Goal: Understand process/instructions

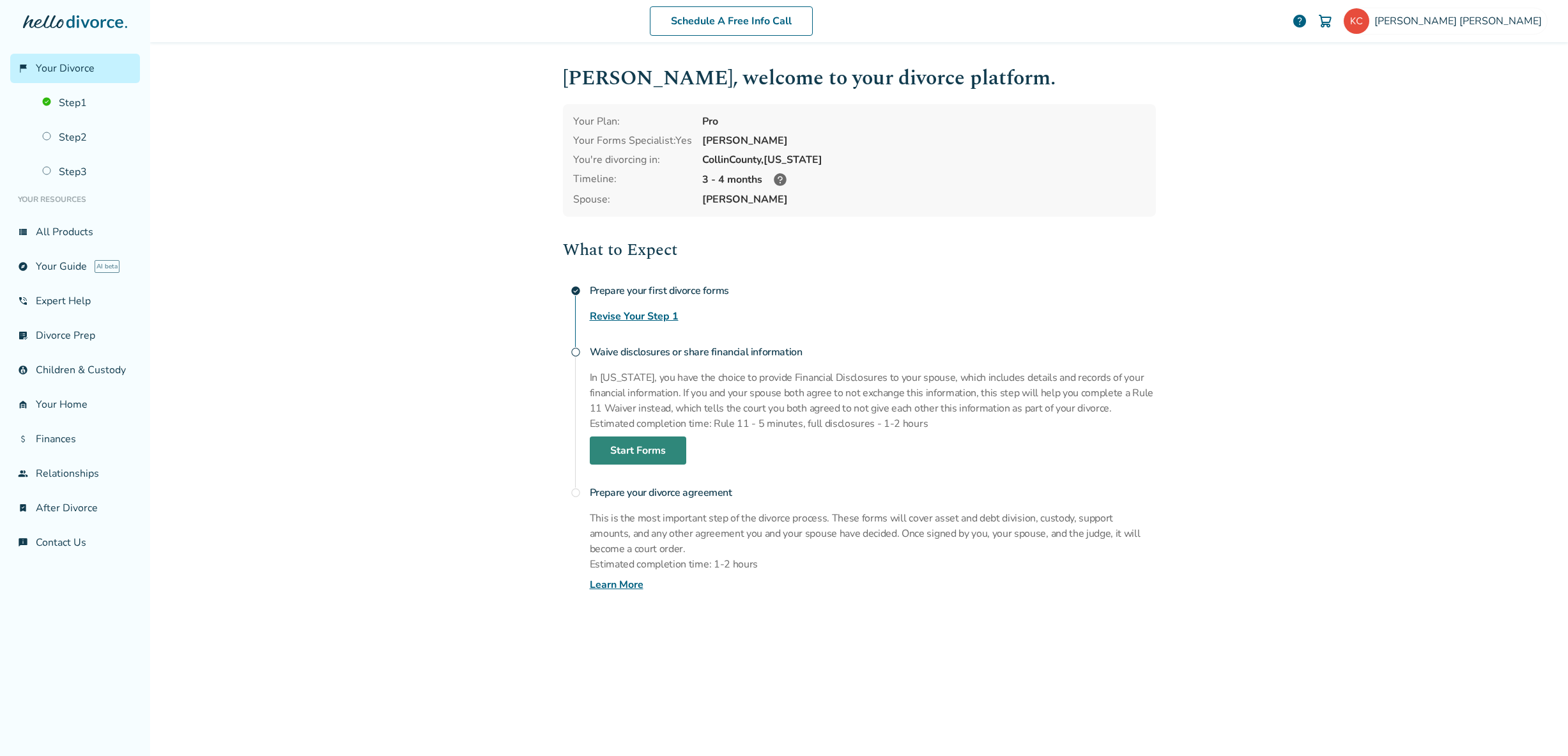
click at [646, 451] on link "Start Forms" at bounding box center [638, 450] width 97 height 28
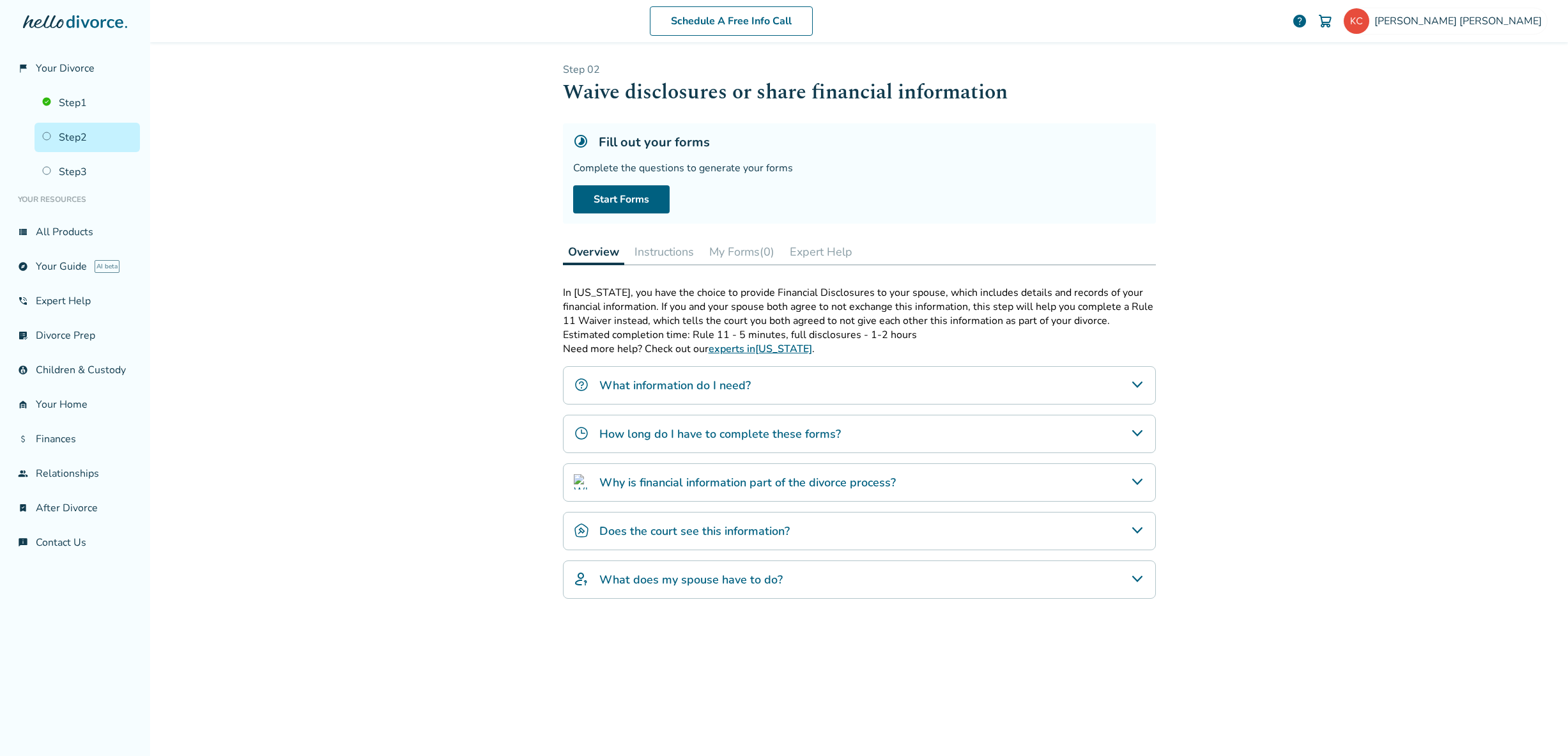
click at [644, 432] on h4 "How long do I have to complete these forms?" at bounding box center [721, 434] width 242 height 16
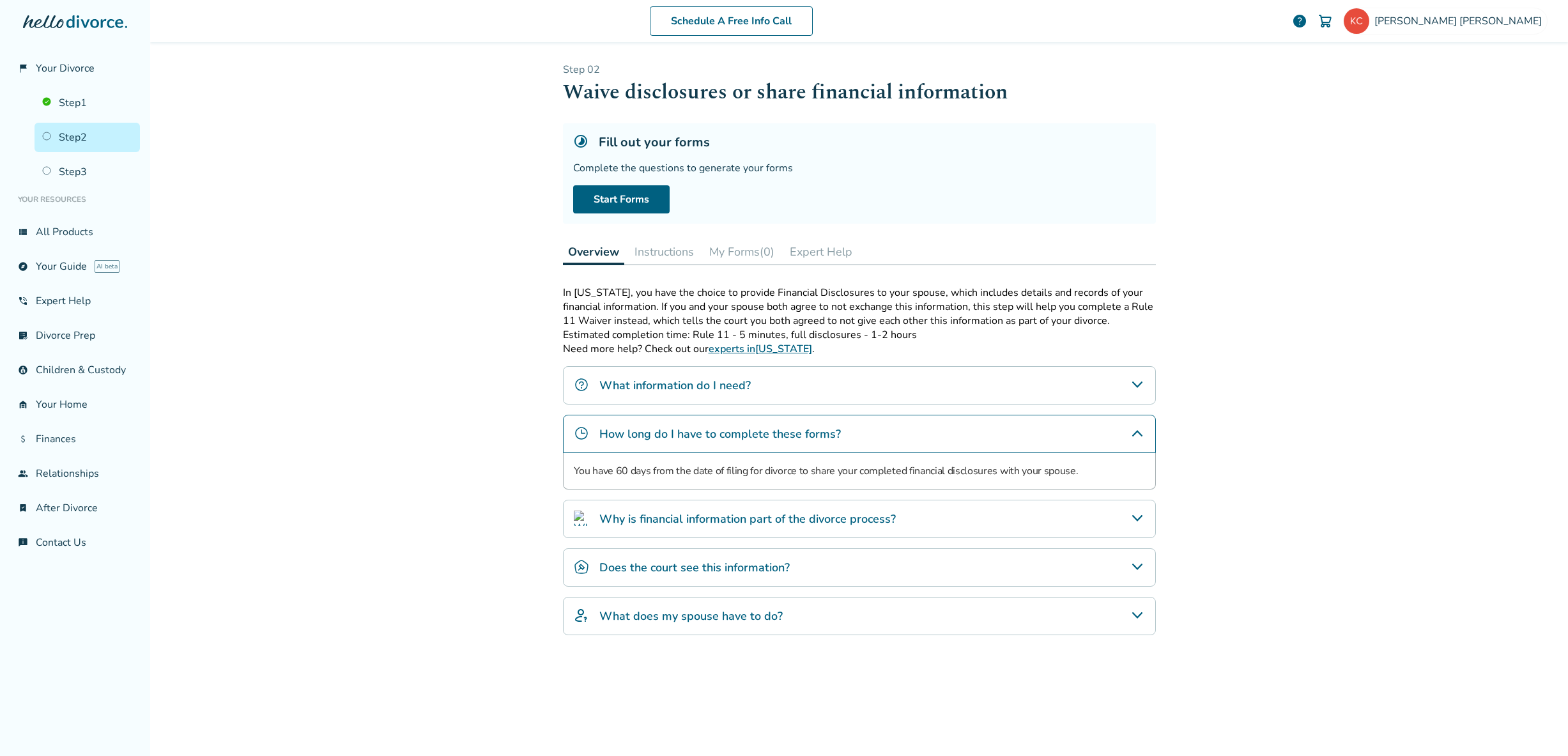
click at [799, 518] on h4 "Why is financial information part of the divorce process?" at bounding box center [748, 518] width 296 height 16
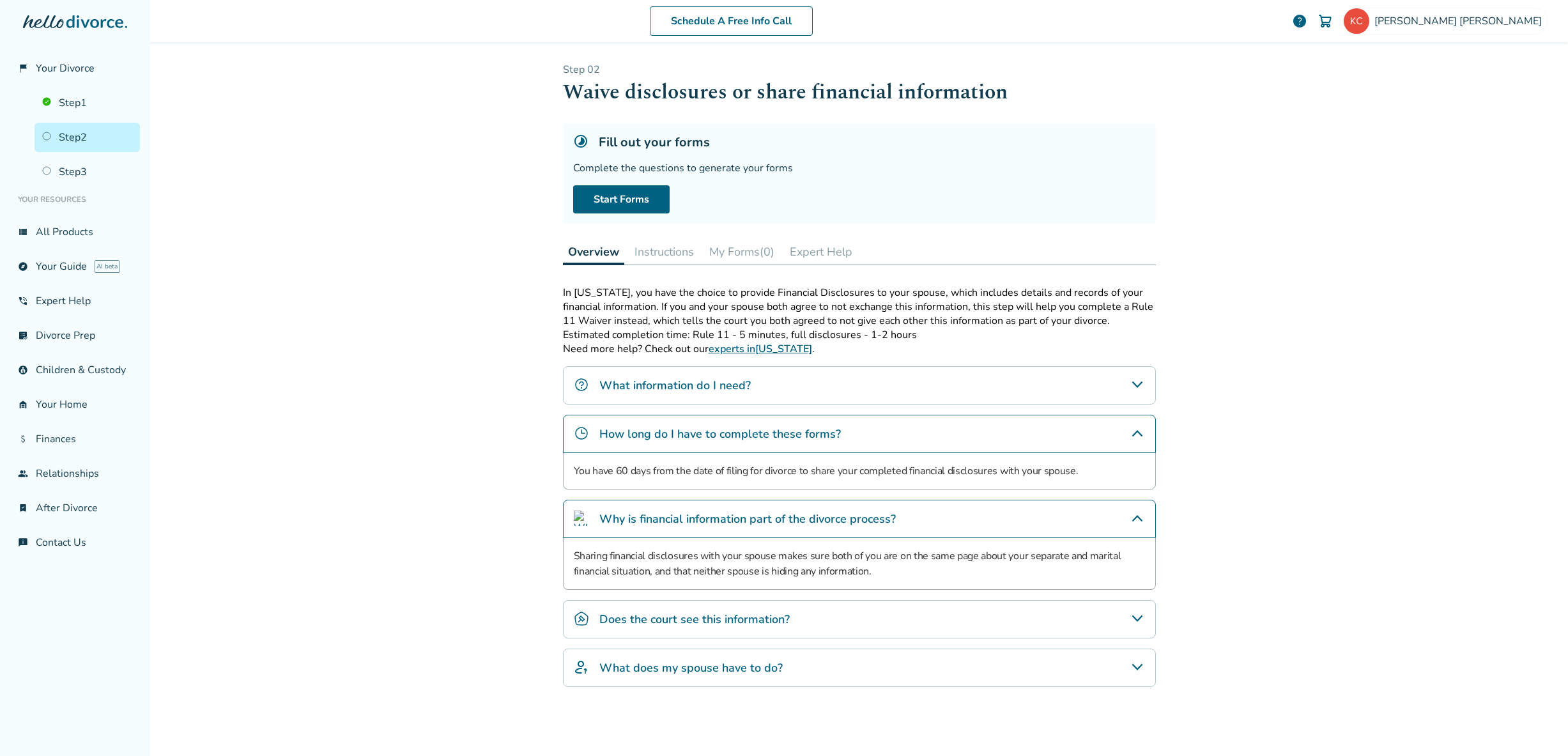
click at [689, 614] on h4 "Does the court see this information?" at bounding box center [695, 619] width 190 height 16
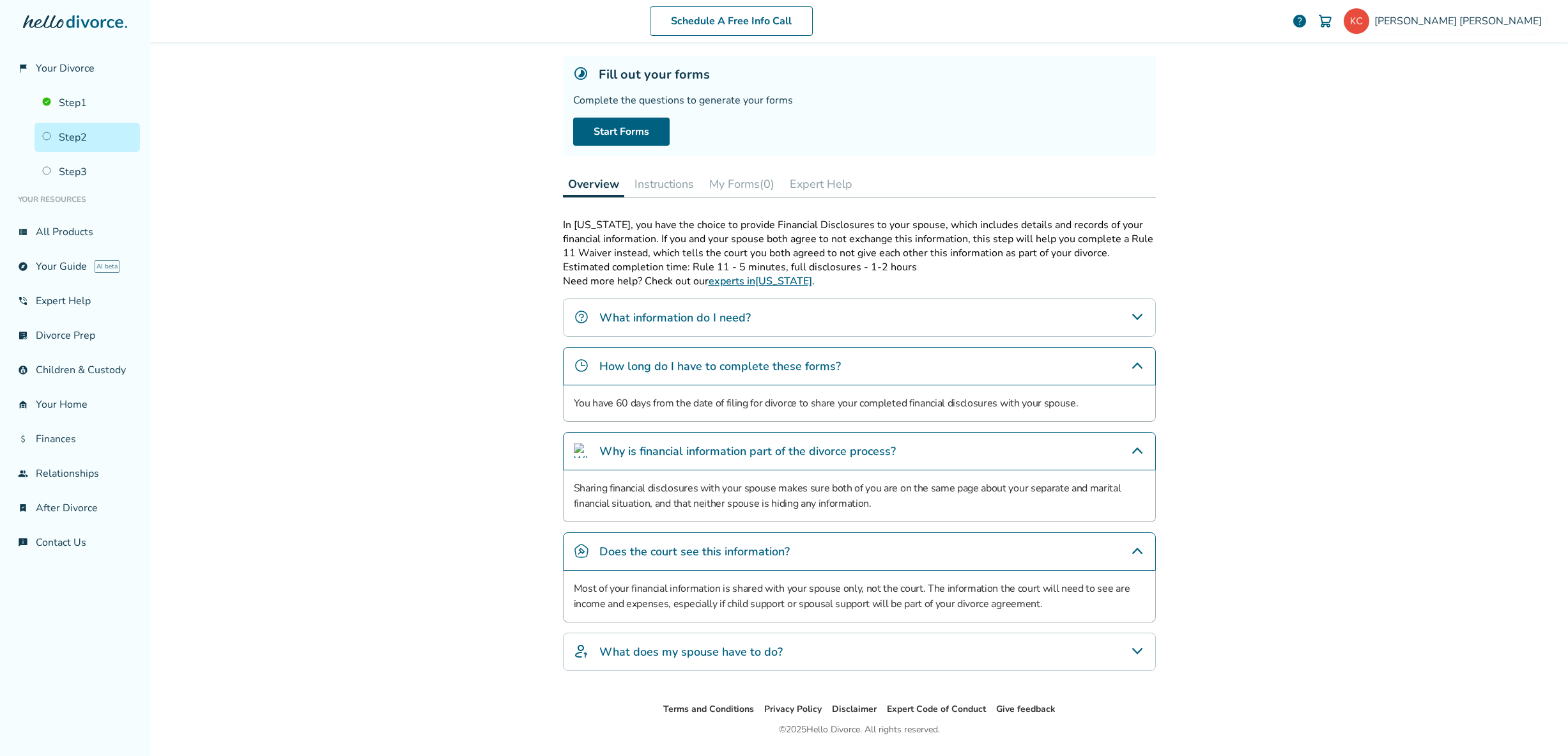
scroll to position [103, 0]
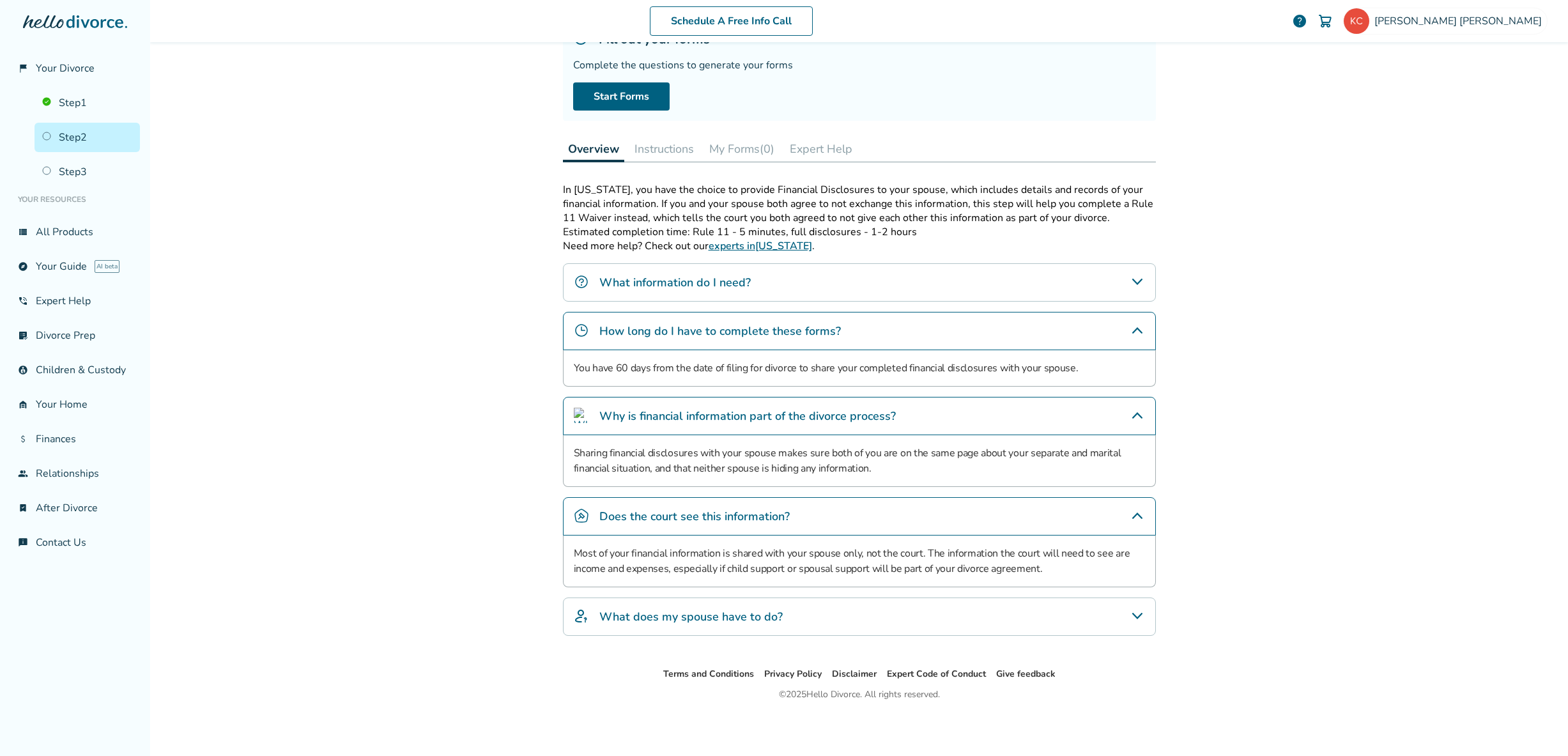
click at [728, 614] on h4 "What does my spouse have to do?" at bounding box center [691, 616] width 183 height 16
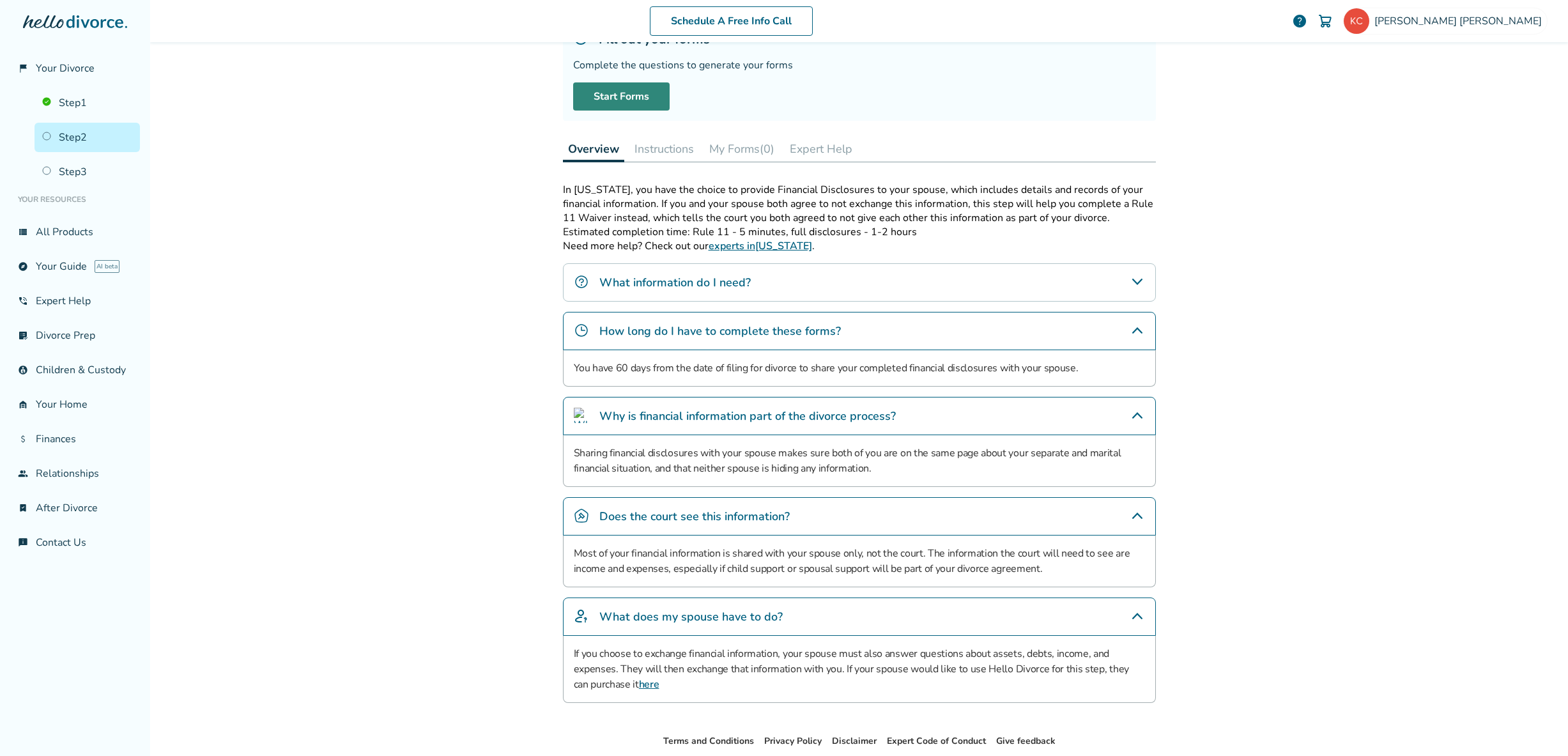
click at [613, 99] on link "Start Forms" at bounding box center [621, 96] width 97 height 28
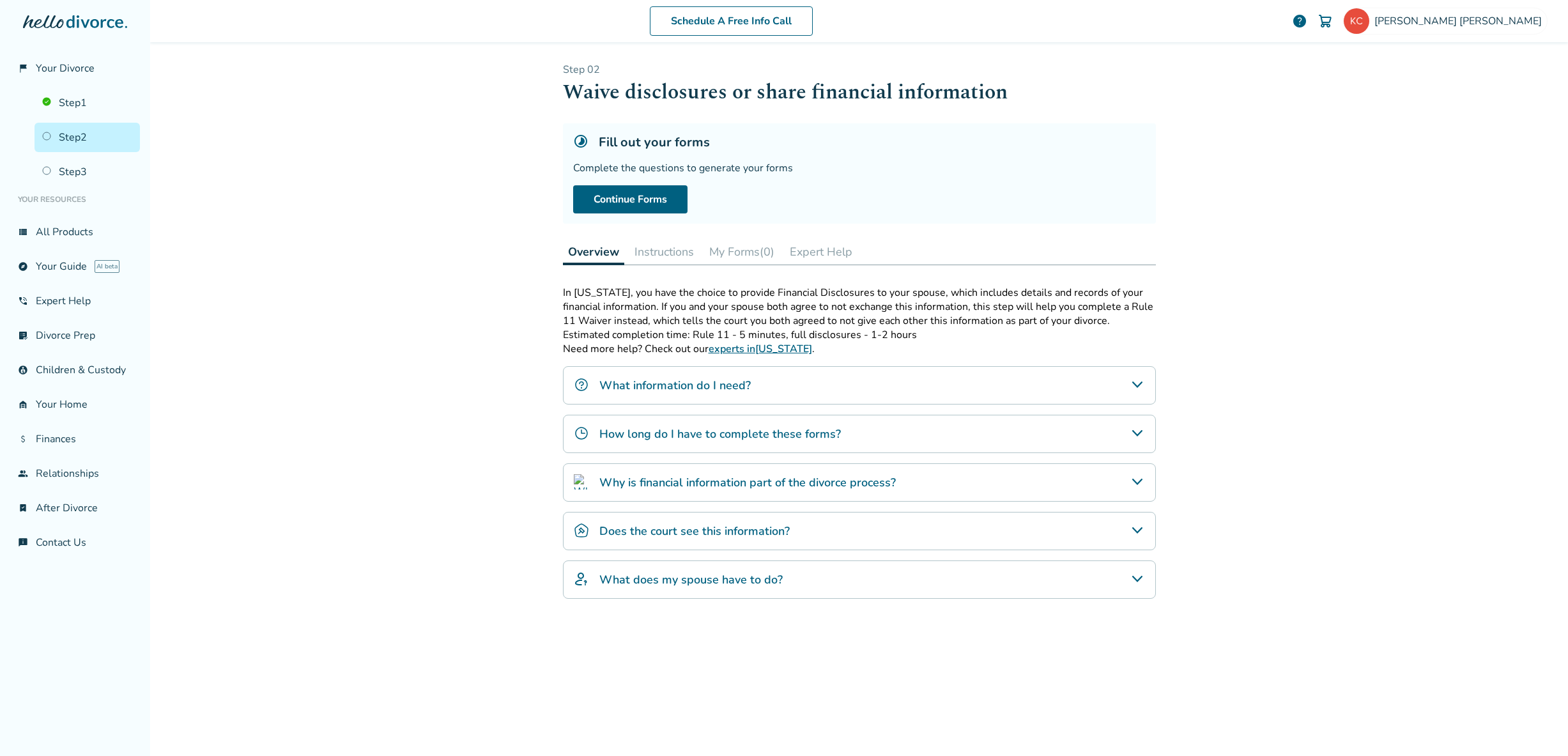
click at [1023, 391] on div "What information do I need?" at bounding box center [860, 386] width 593 height 39
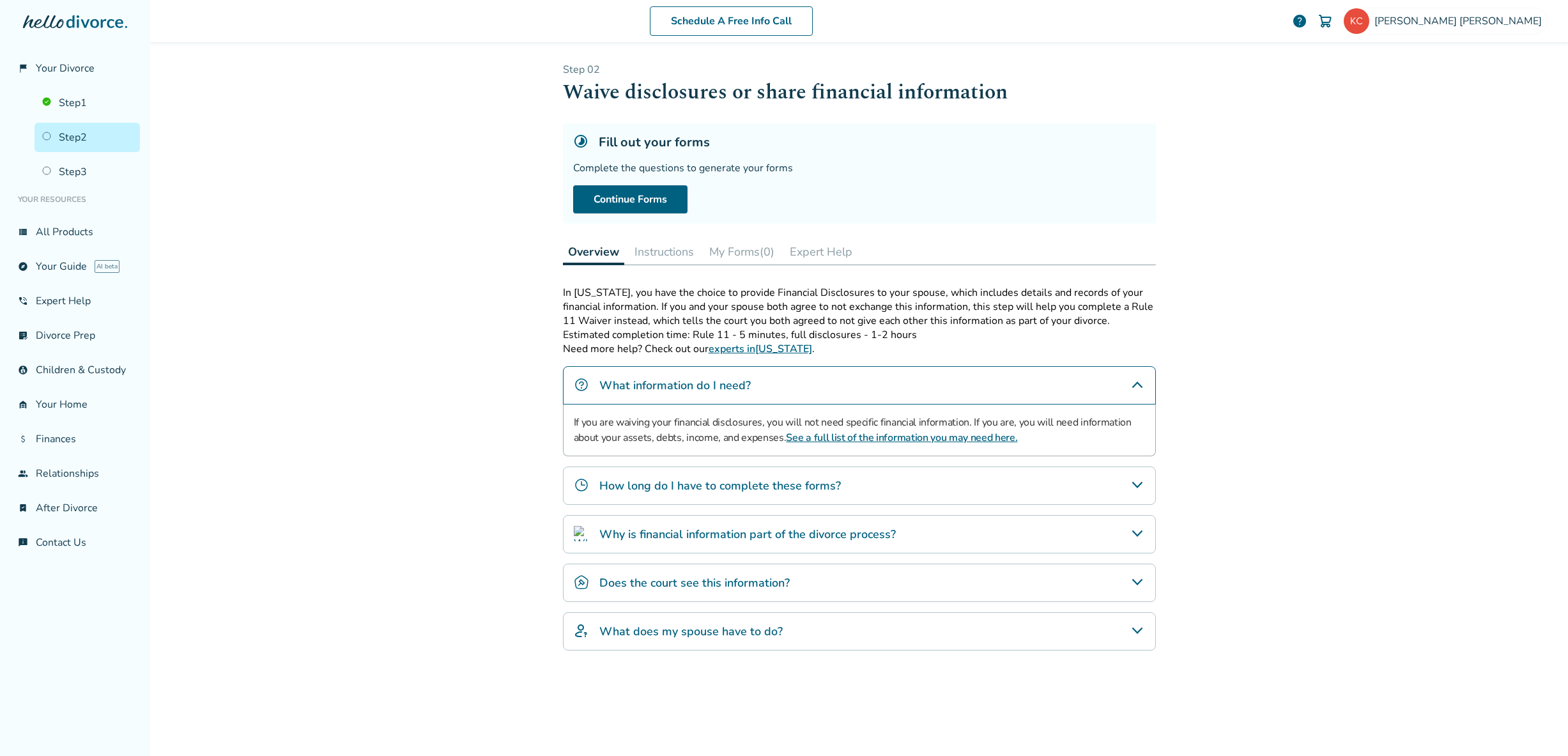
click at [1050, 475] on div "How long do I have to complete these forms?" at bounding box center [860, 486] width 593 height 39
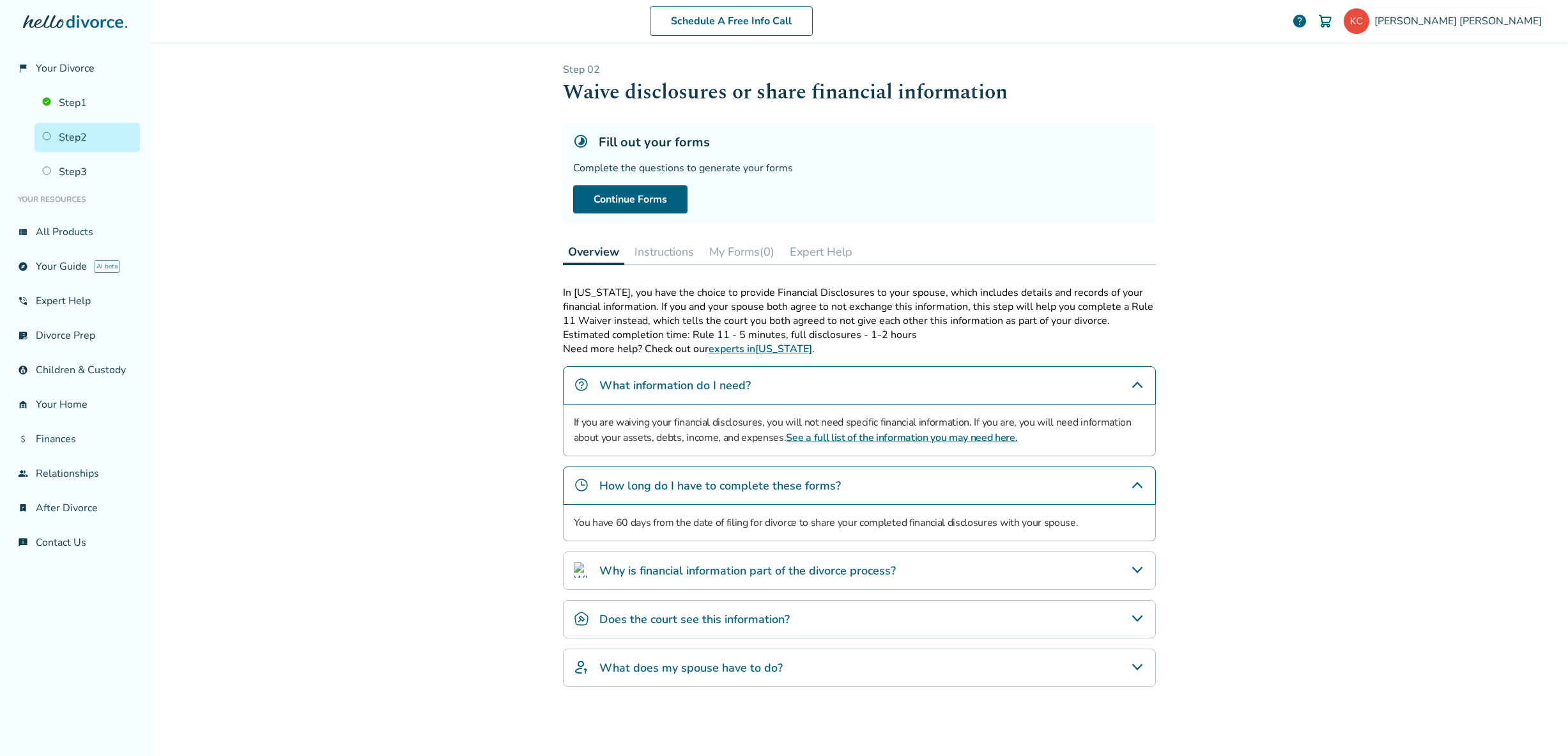
click at [1021, 553] on div "Why is financial information part of the divorce process?" at bounding box center [860, 571] width 593 height 39
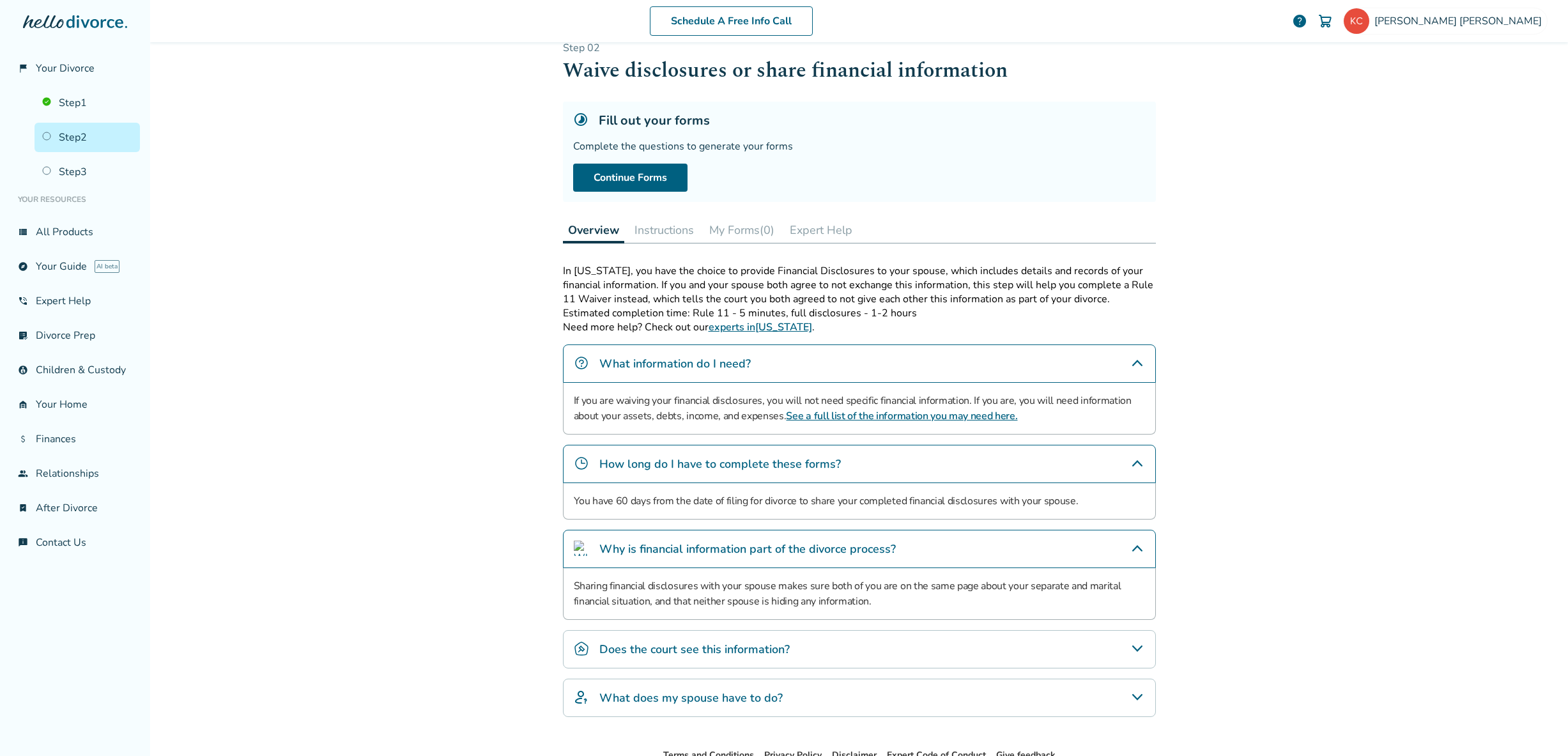
scroll to position [103, 0]
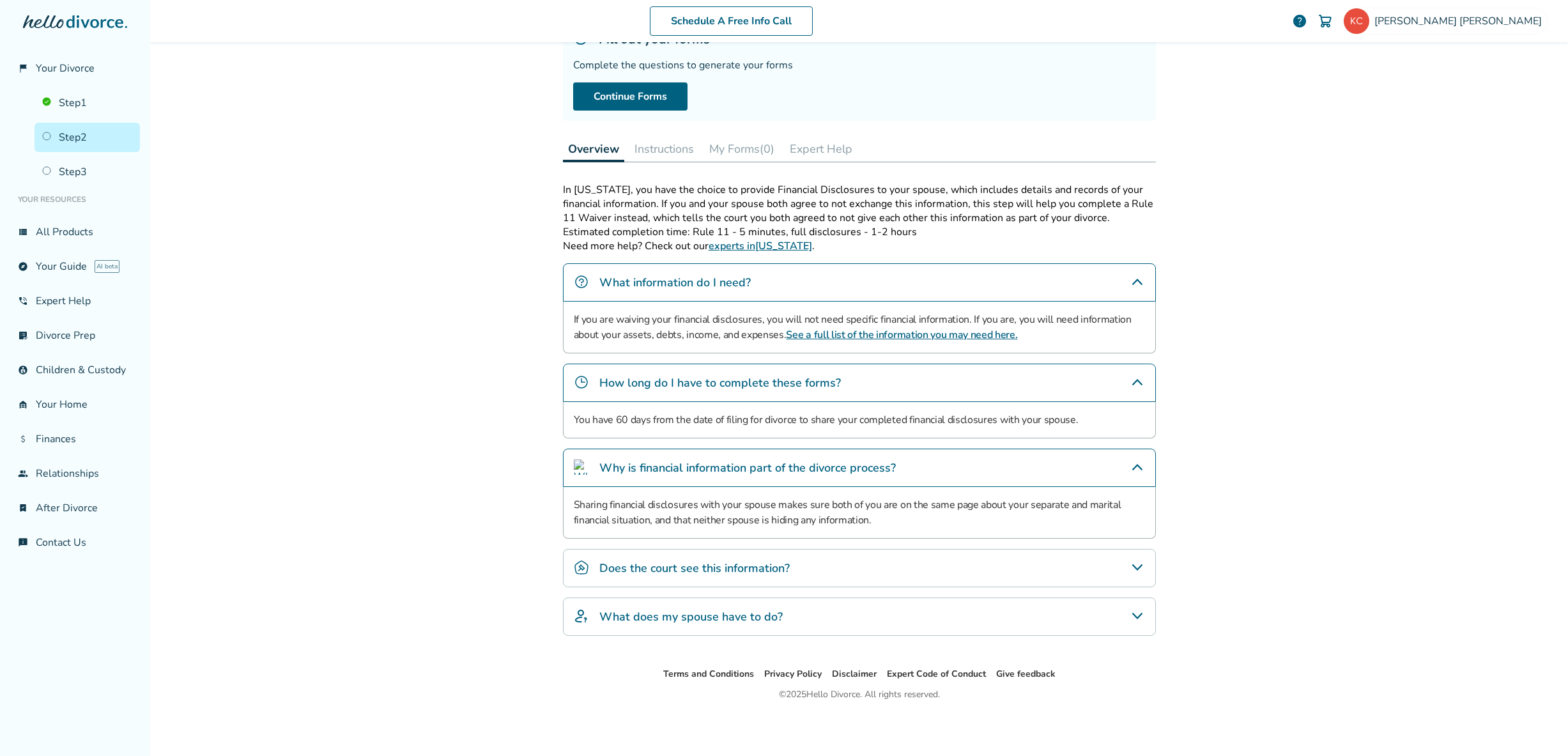
click at [968, 561] on div "Does the court see this information?" at bounding box center [860, 568] width 593 height 39
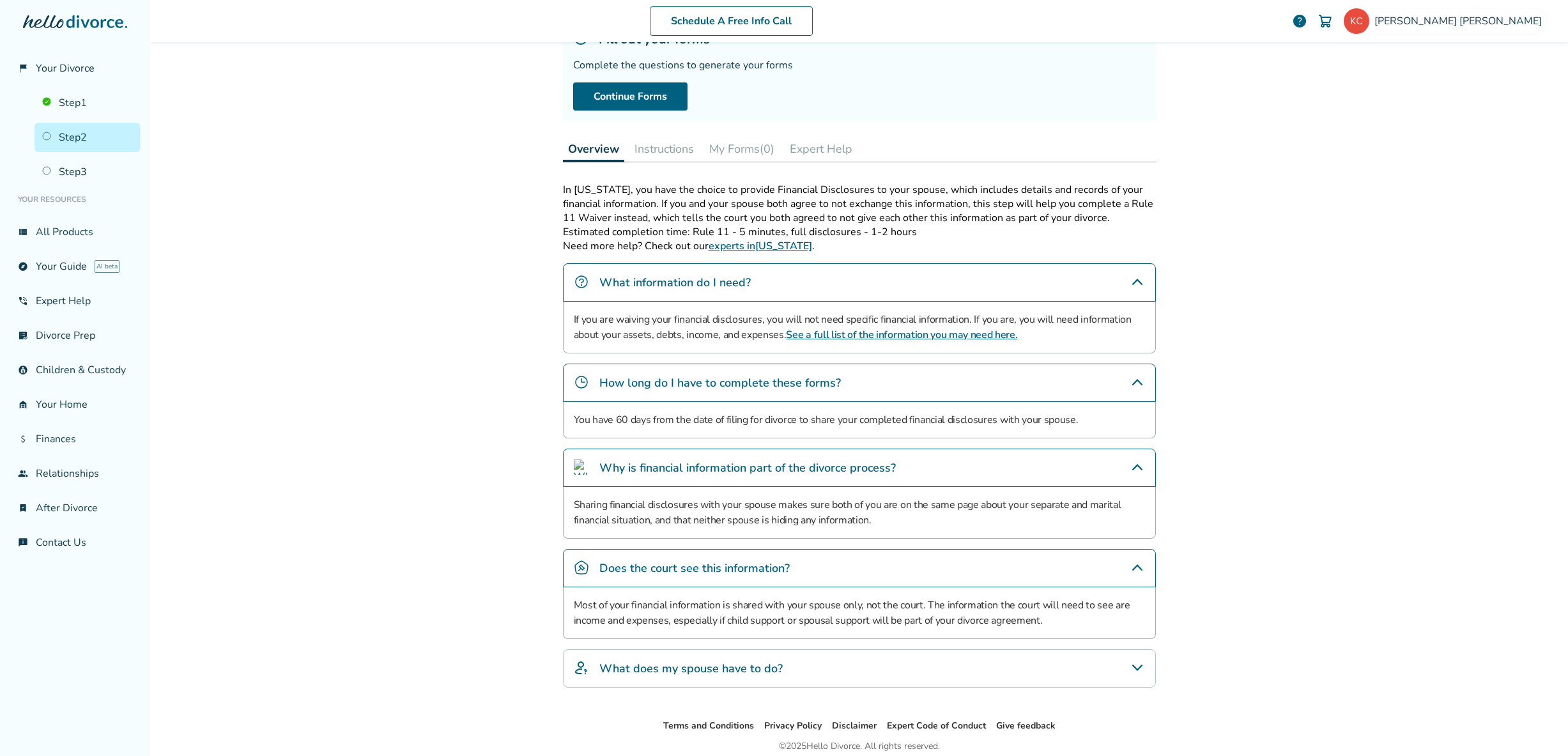
click at [933, 663] on div "What does my spouse have to do?" at bounding box center [860, 669] width 593 height 39
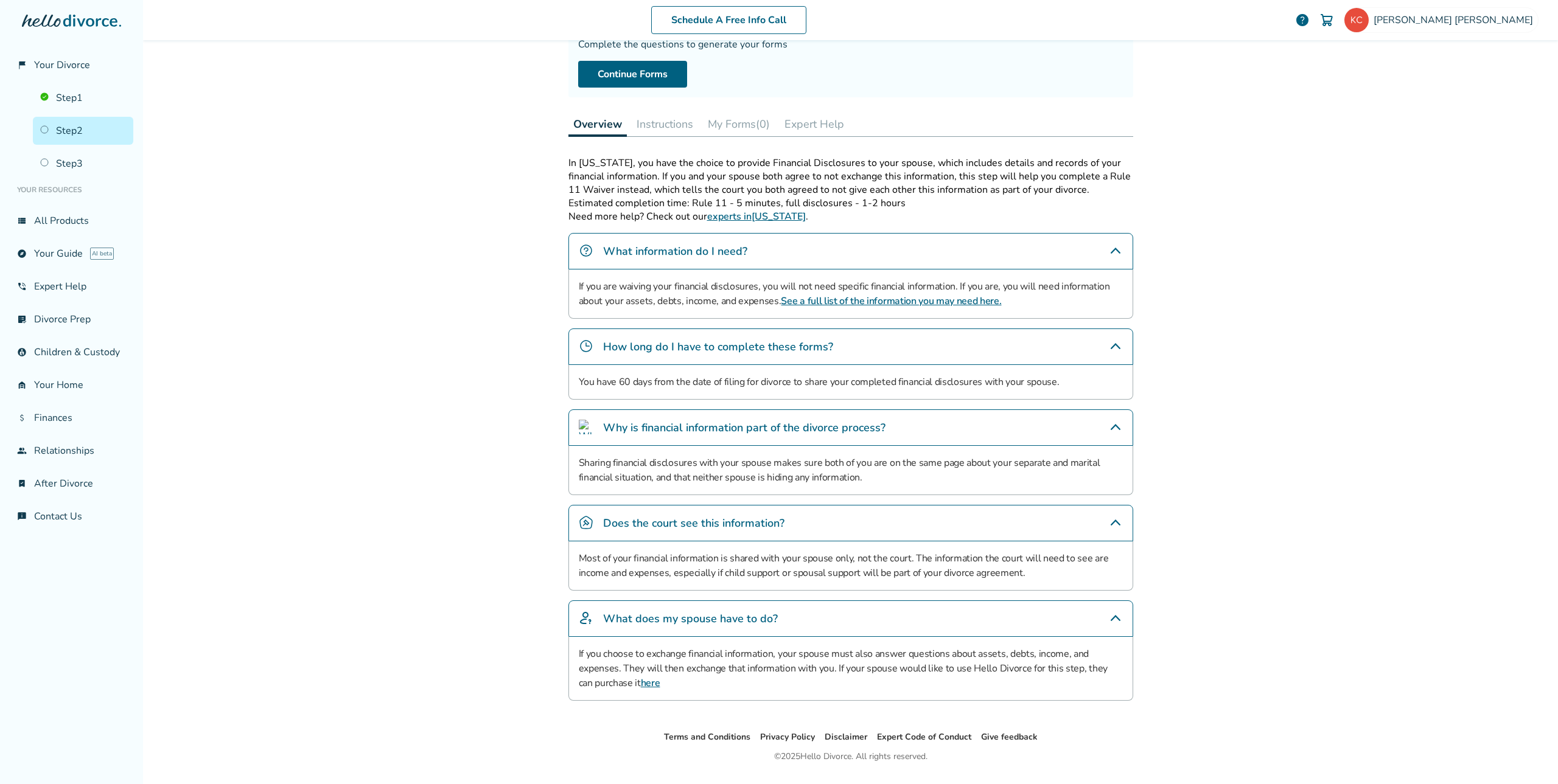
scroll to position [146, 0]
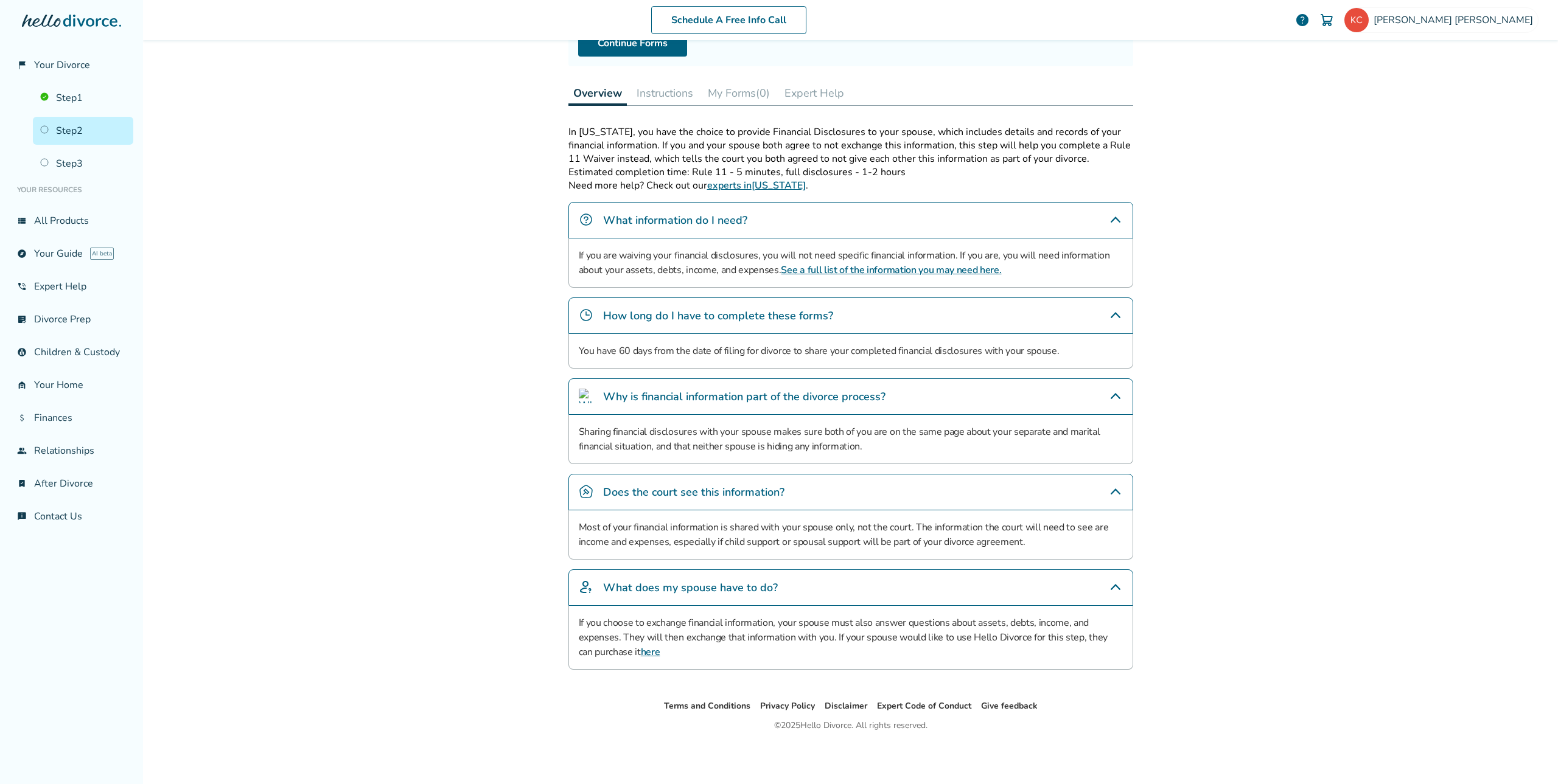
click at [921, 271] on link "See a full list of the information you may need here." at bounding box center [891, 270] width 220 height 14
